Goal: Transaction & Acquisition: Subscribe to service/newsletter

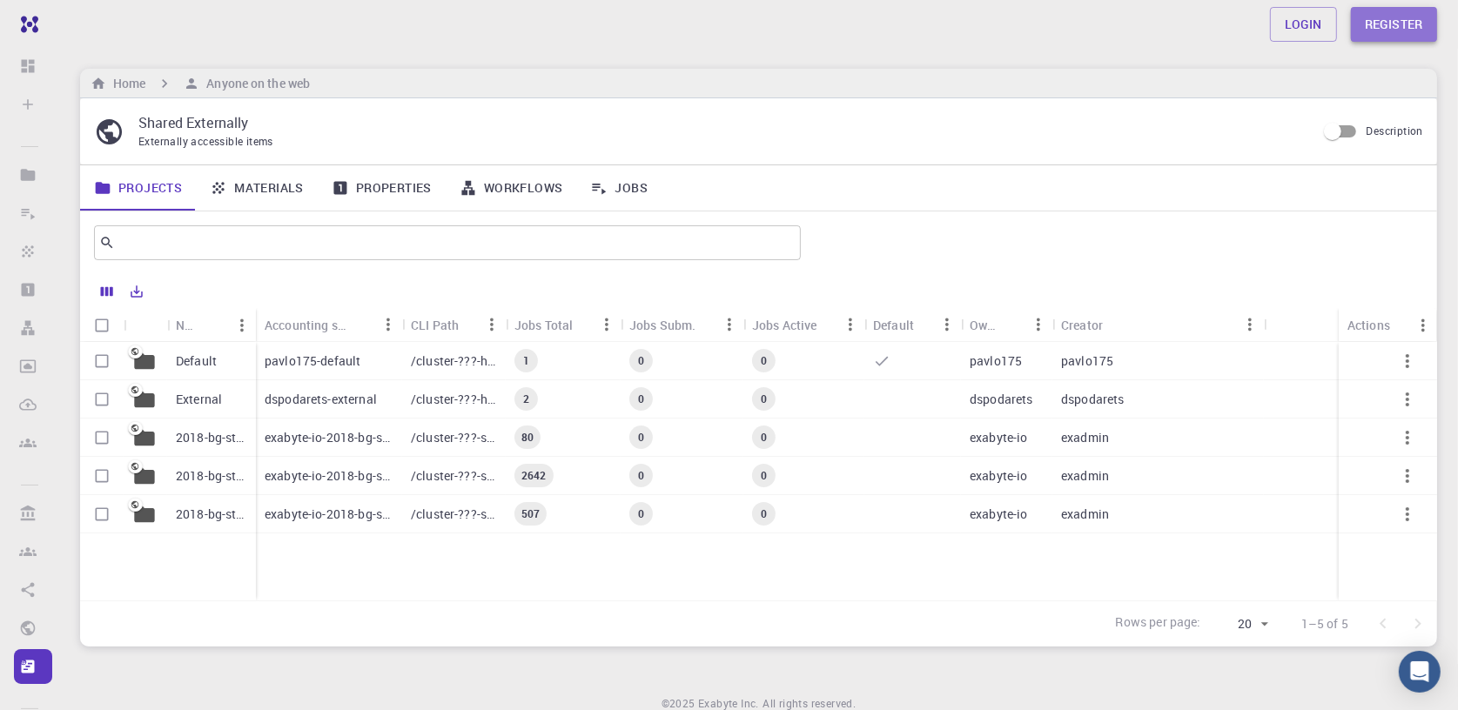
click at [1387, 17] on link "Register" at bounding box center [1393, 24] width 86 height 35
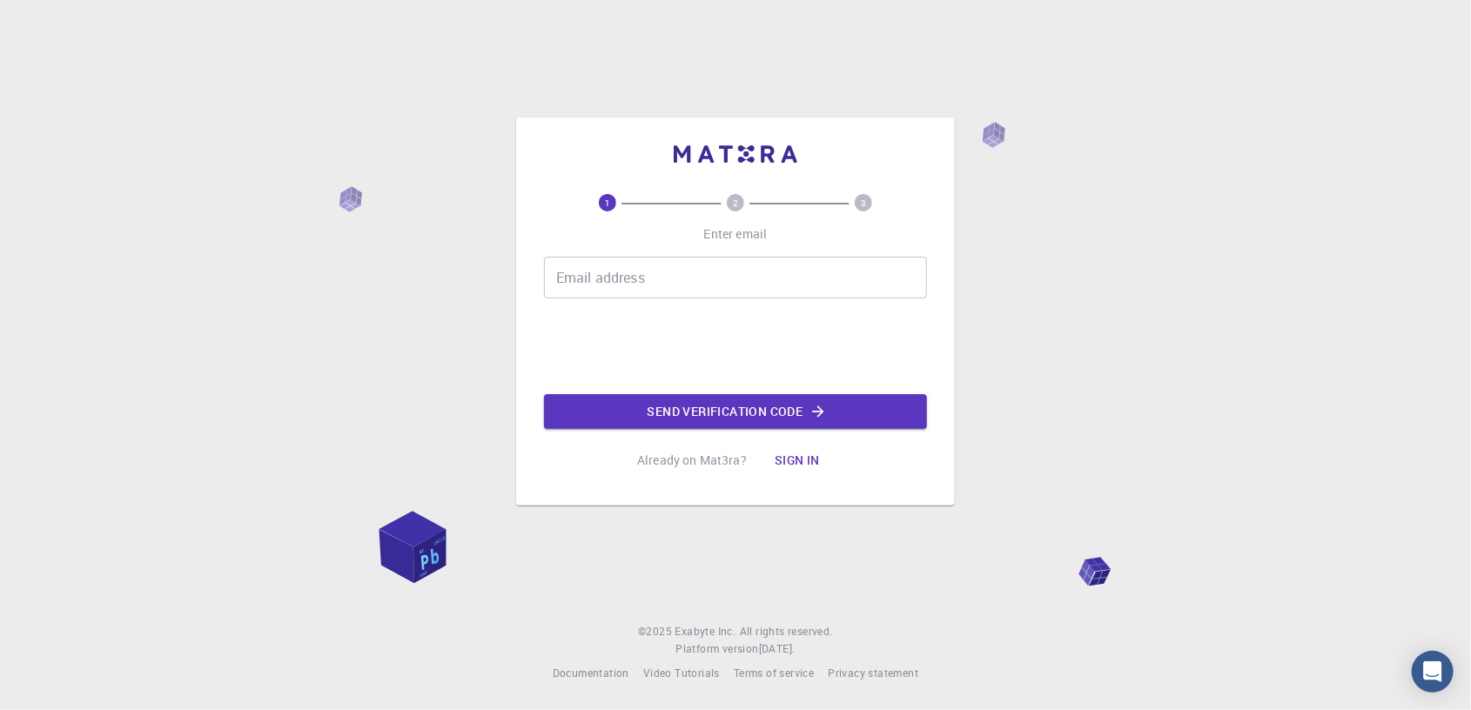
click at [636, 267] on input "Email address" at bounding box center [735, 278] width 383 height 42
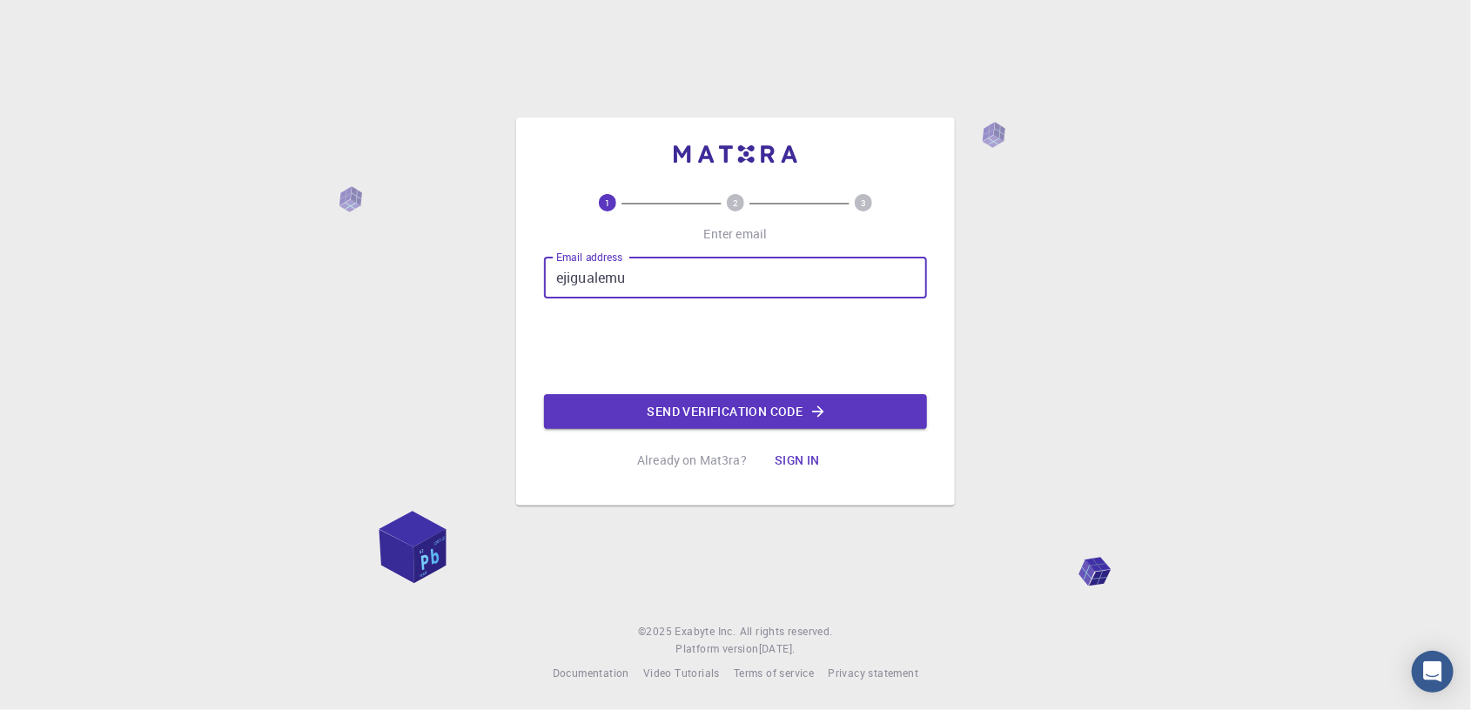
drag, startPoint x: 641, startPoint y: 278, endPoint x: 513, endPoint y: 277, distance: 127.9
click at [513, 277] on div "1 2 3 Enter email Email address ejigualemu Email address Send verification code…" at bounding box center [735, 355] width 1471 height 710
click at [661, 286] on input "ejigualemu" at bounding box center [735, 278] width 383 height 42
click at [637, 278] on input "ejigualemu" at bounding box center [735, 278] width 383 height 42
click at [633, 277] on input "ejigualemu" at bounding box center [735, 278] width 383 height 42
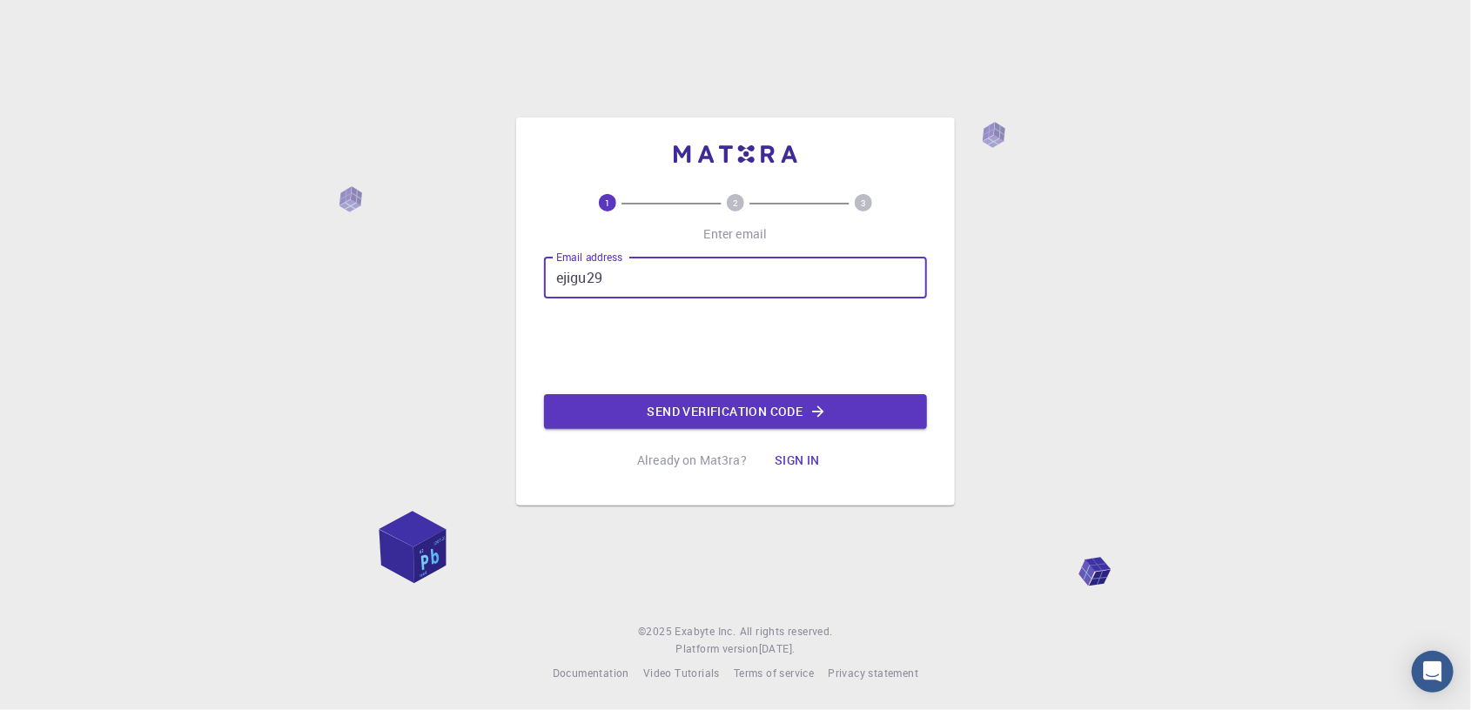
type input "[EMAIL_ADDRESS][DOMAIN_NAME]"
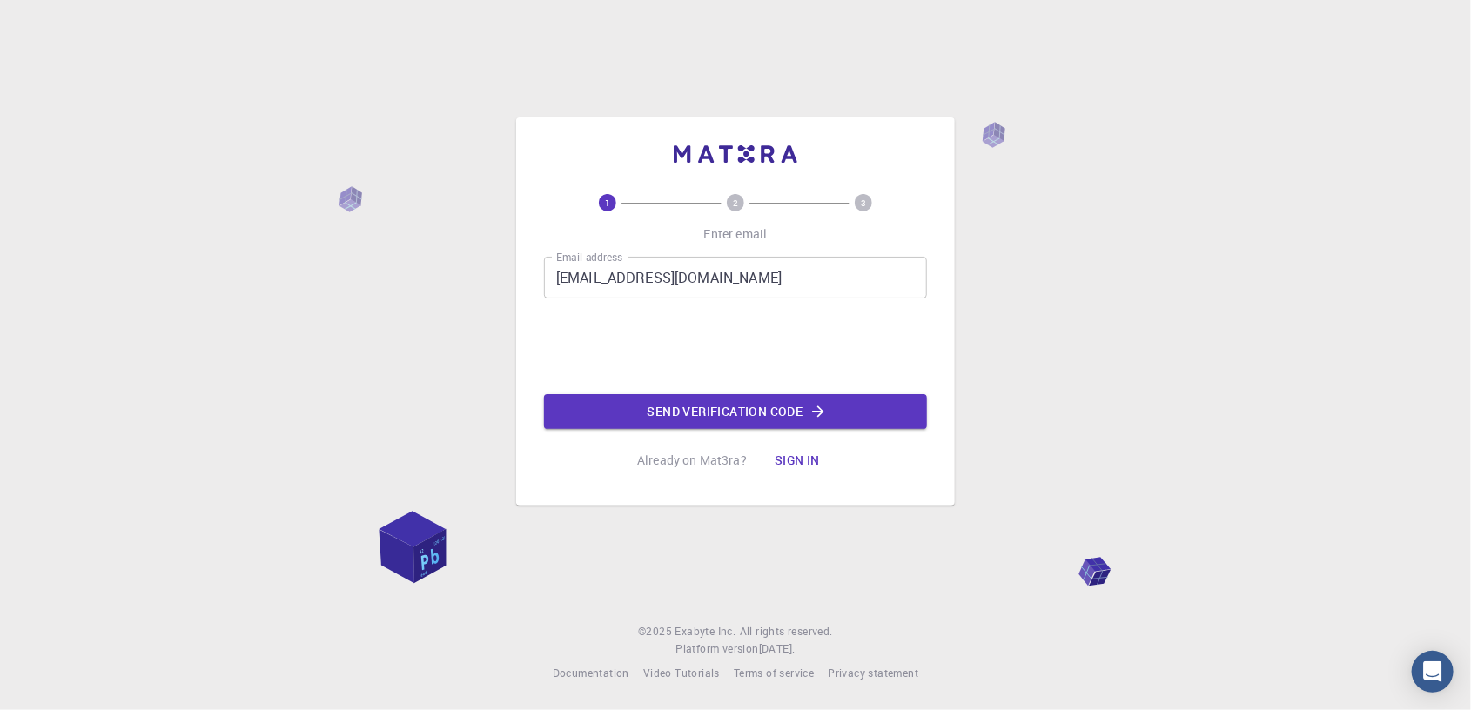
click at [709, 411] on button "Send verification code" at bounding box center [735, 411] width 383 height 35
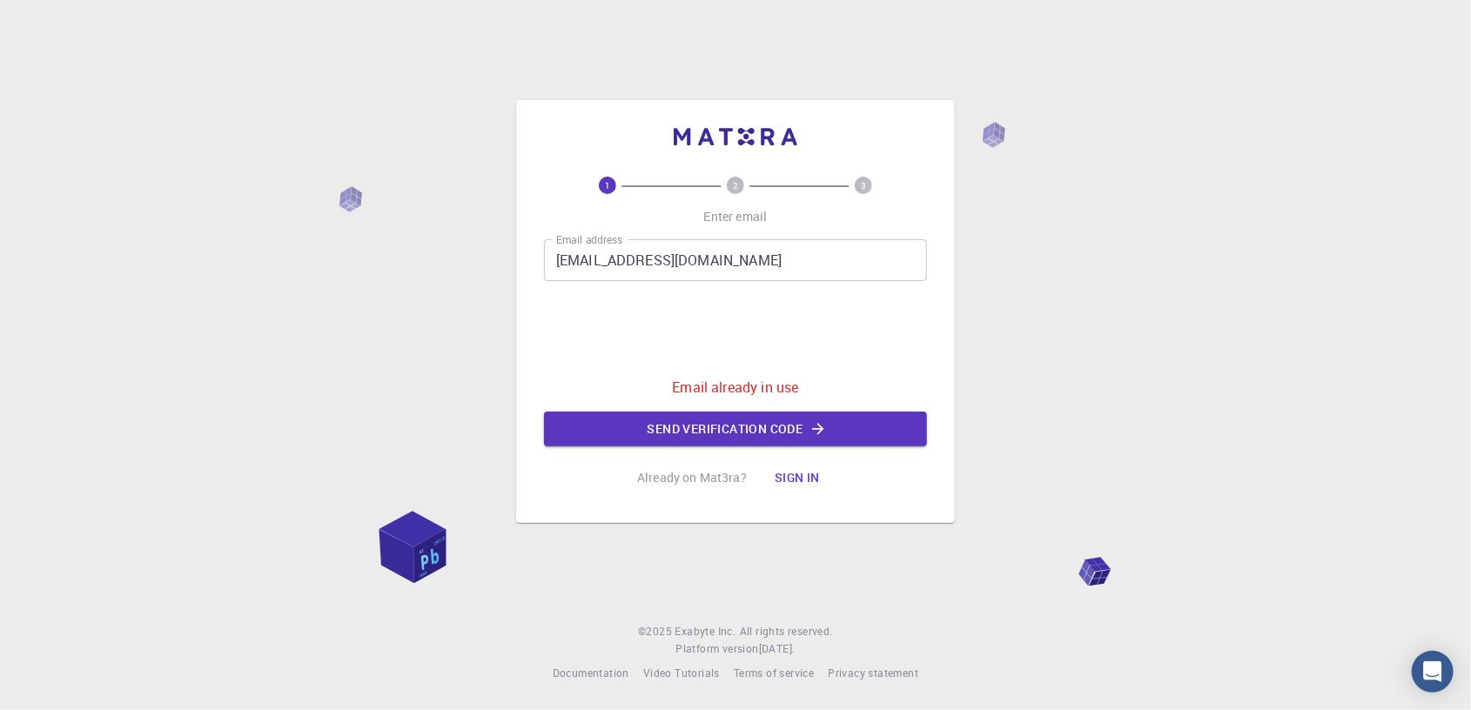
click at [799, 479] on button "Sign in" at bounding box center [797, 477] width 73 height 35
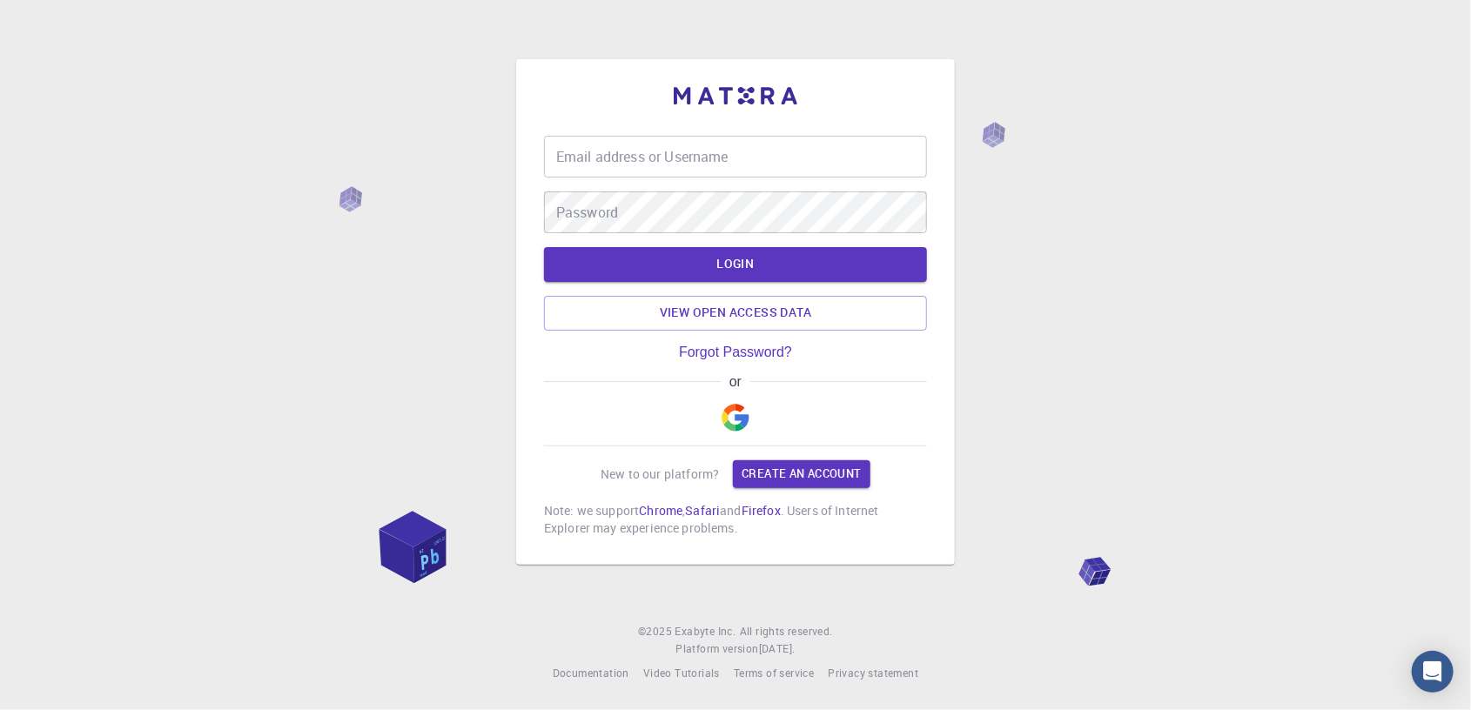
click at [635, 157] on input "Email address or Username" at bounding box center [735, 157] width 383 height 42
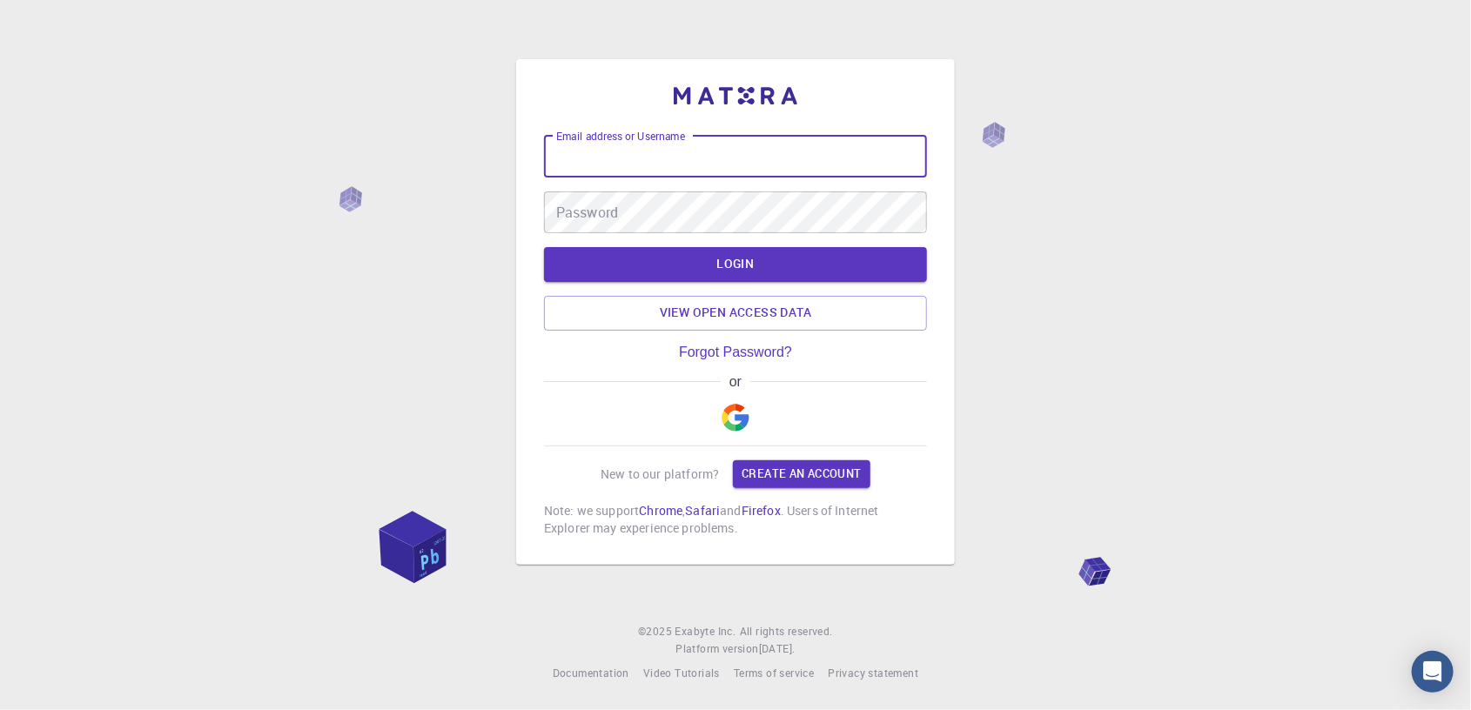
type input "ejigualemu"
click at [733, 269] on button "LOGIN" at bounding box center [735, 264] width 383 height 35
